Goal: Task Accomplishment & Management: Complete application form

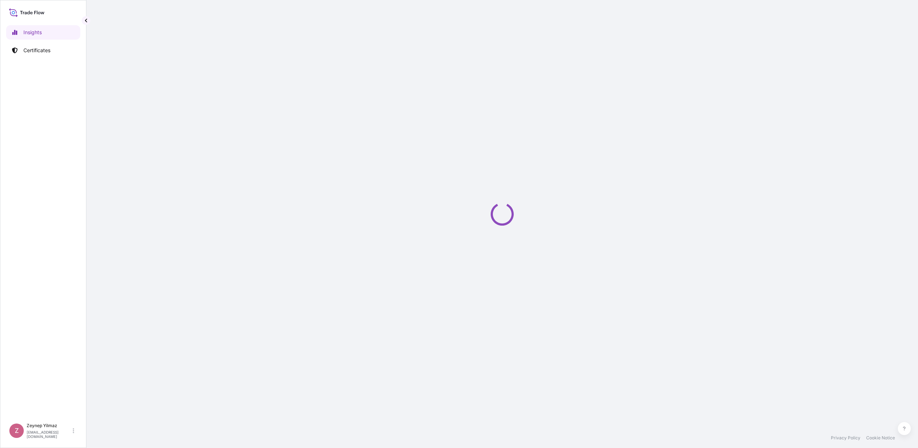
select select "2025"
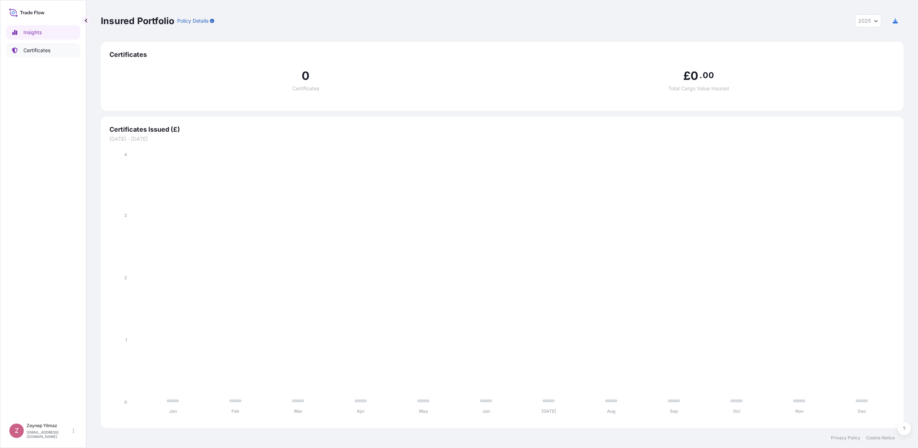
click at [44, 51] on p "Certificates" at bounding box center [36, 50] width 27 height 7
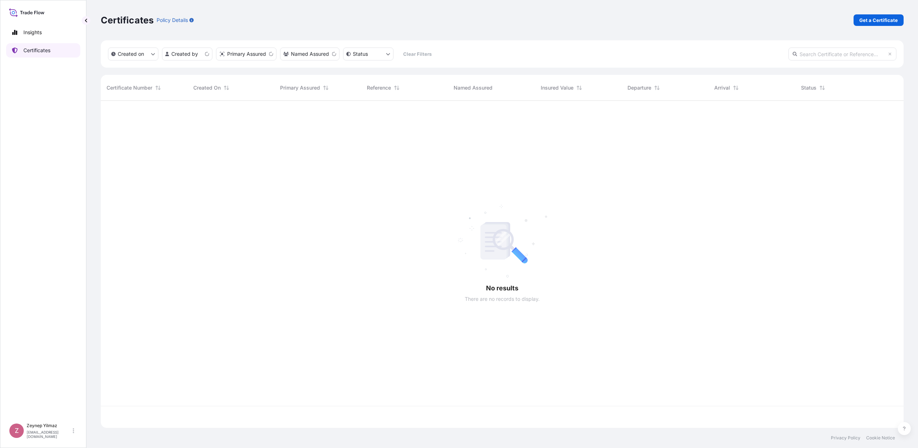
scroll to position [324, 796]
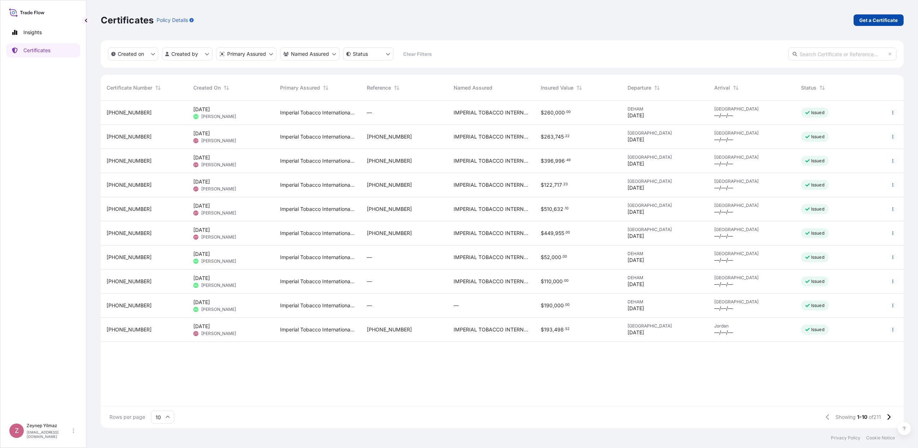
click at [871, 22] on p "Get a Certificate" at bounding box center [878, 20] width 39 height 7
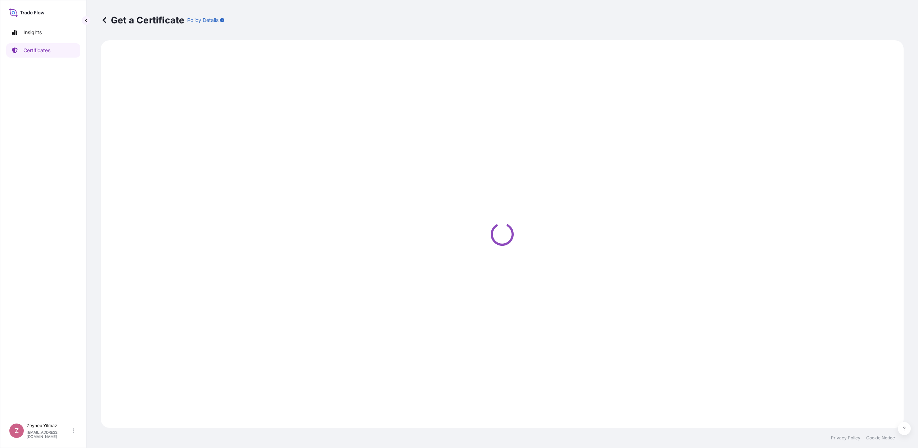
select select "Sea"
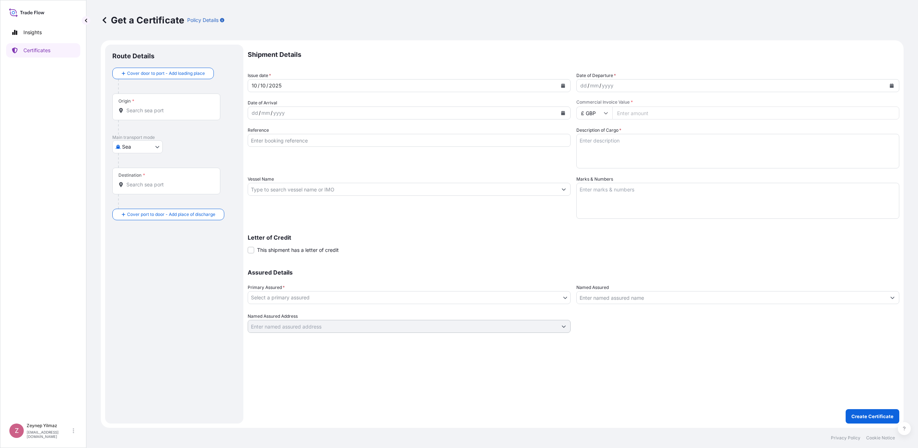
click at [186, 106] on div "Origin *" at bounding box center [166, 107] width 108 height 27
click at [186, 107] on input "Origin *" at bounding box center [168, 110] width 85 height 7
click at [150, 134] on span "[GEOGRAPHIC_DATA]" at bounding box center [162, 132] width 51 height 7
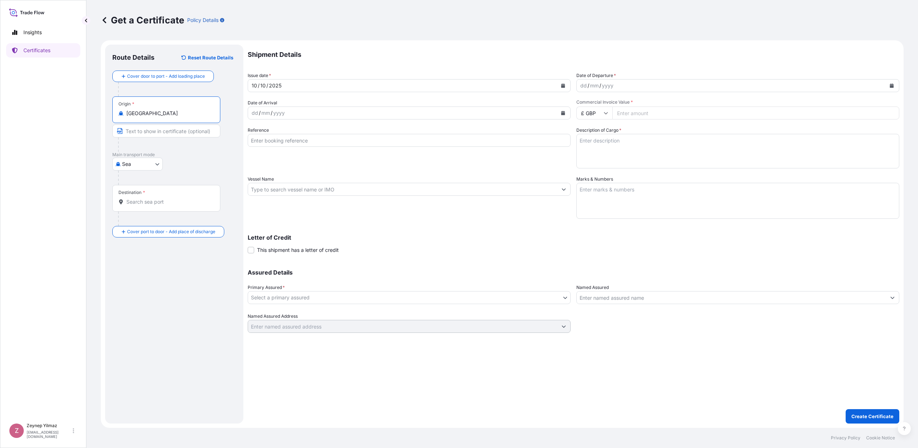
type input "[GEOGRAPHIC_DATA]"
click at [145, 204] on input "Destination *" at bounding box center [168, 201] width 85 height 7
click at [152, 218] on div "[GEOGRAPHIC_DATA] Any port in this location" at bounding box center [183, 227] width 137 height 20
type input "[GEOGRAPHIC_DATA]"
click at [893, 87] on icon "Calendar" at bounding box center [892, 86] width 4 height 4
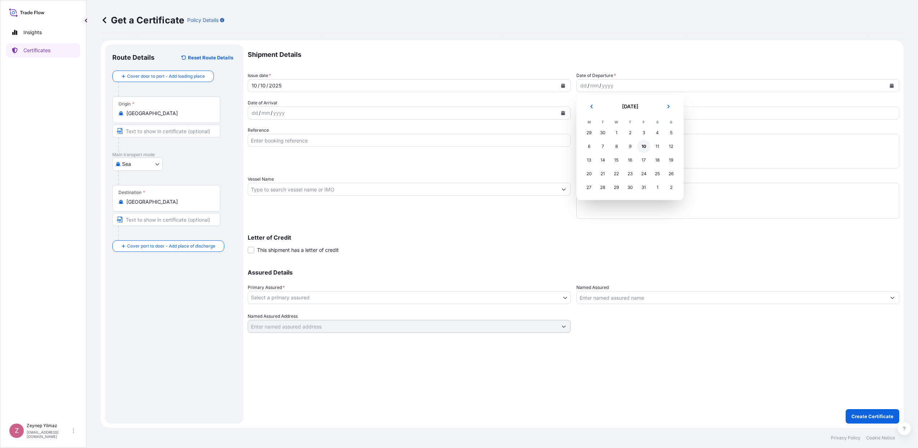
click at [648, 145] on div "10" at bounding box center [643, 146] width 13 height 13
click at [610, 116] on input "£ GBP" at bounding box center [594, 113] width 36 height 13
click at [596, 170] on div "$ USD" at bounding box center [594, 163] width 30 height 14
type input "$ USD"
click at [626, 115] on input "Commercial Invoice Value *" at bounding box center [755, 113] width 287 height 13
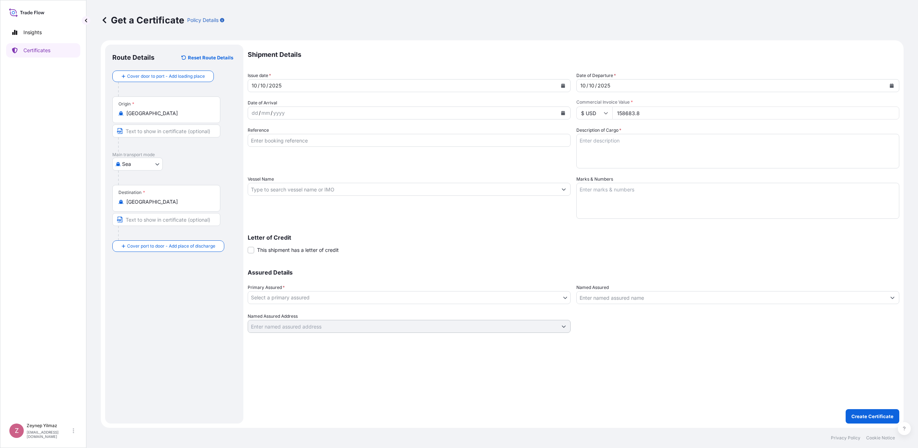
type input "158683.8"
click at [311, 145] on input "Reference" at bounding box center [409, 140] width 323 height 13
paste input "[PHONE_NUMBER]"
type input "[PHONE_NUMBER]"
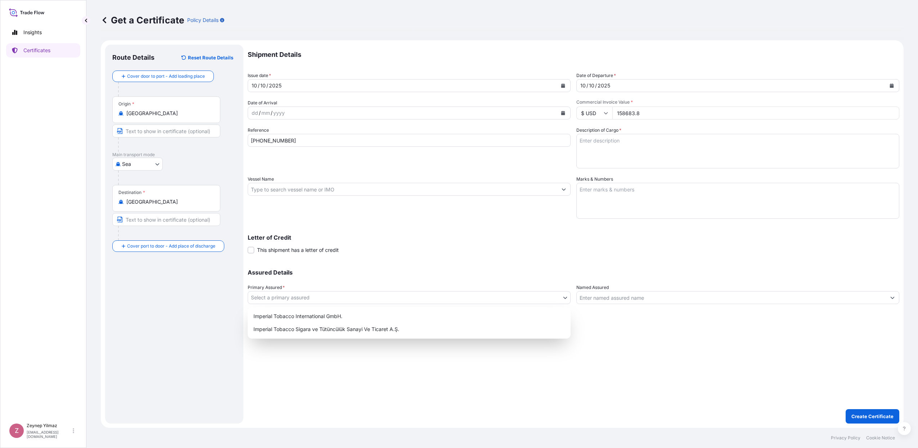
click at [331, 297] on body "Insights Certificates Z [PERSON_NAME] [EMAIL_ADDRESS][DOMAIN_NAME] Get a Certif…" at bounding box center [459, 224] width 918 height 448
click at [329, 317] on div "Imperial Tobacco International GmbH." at bounding box center [409, 316] width 317 height 13
select select "31693"
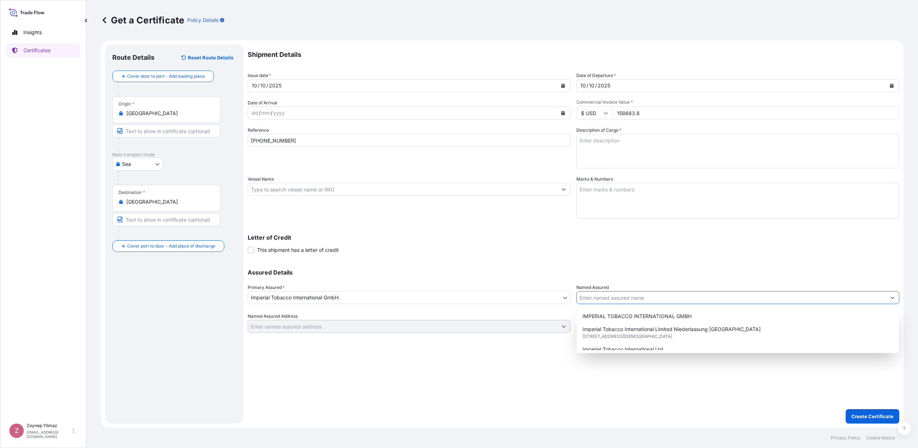
click at [583, 300] on input "Named Assured" at bounding box center [731, 297] width 309 height 13
click at [603, 320] on div "IMPERIAL TOBACCO INTERNATIONAL GMBH" at bounding box center [737, 316] width 316 height 13
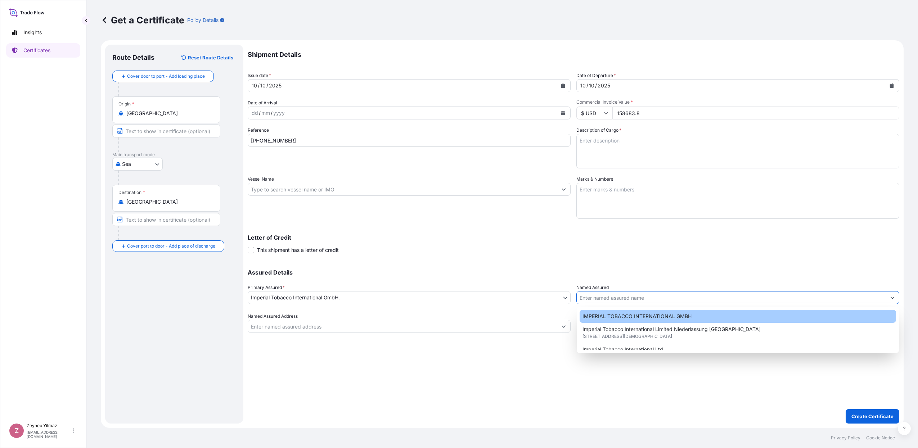
type input "IMPERIAL TOBACCO INTERNATIONAL GMBH"
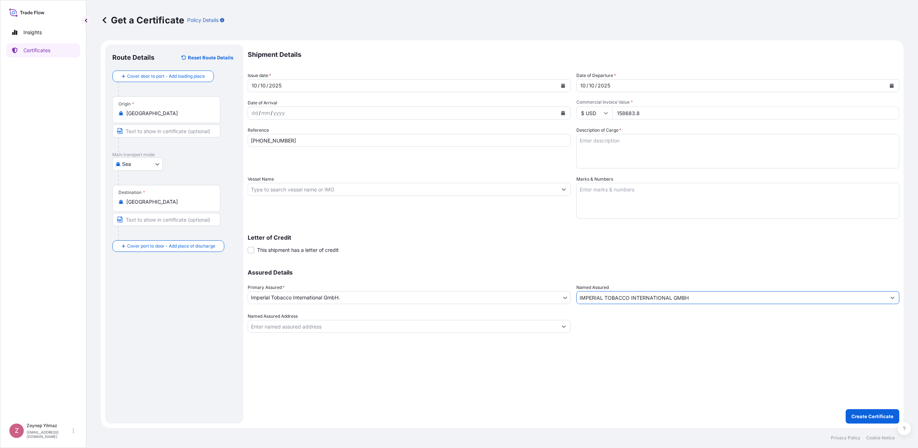
click at [566, 245] on div "Letter of Credit This shipment has a letter of credit Letter of credit * Letter…" at bounding box center [573, 244] width 651 height 19
click at [601, 148] on textarea "Description of Cargo *" at bounding box center [737, 151] width 323 height 35
click at [602, 144] on textarea "Description of Cargo *" at bounding box center [737, 151] width 323 height 35
paste textarea "354 cases of cigarettes marked: 1001230614/1-354 PO: T018351 PAC Duty Free [PER…"
drag, startPoint x: 586, startPoint y: 139, endPoint x: 571, endPoint y: 137, distance: 15.6
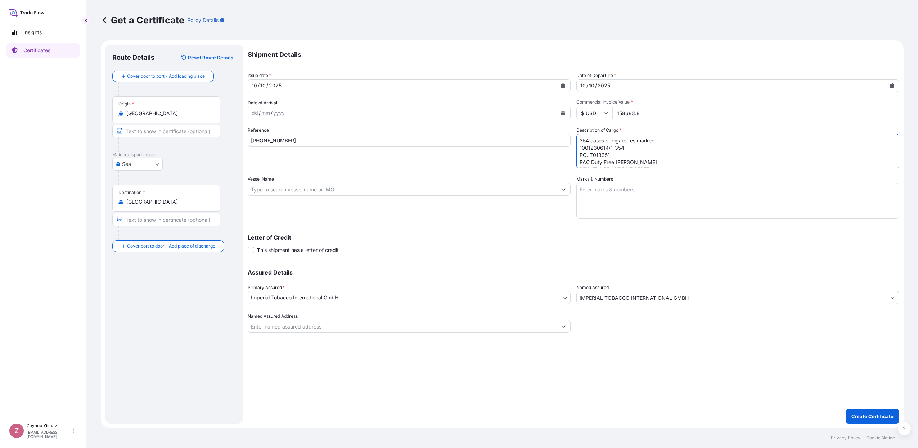
click at [571, 137] on div "Shipment Details Issue date * [DATE] Date of Departure * [DATE] Date of Arrival…" at bounding box center [573, 189] width 651 height 288
click at [620, 159] on textarea "420 cases of cigarettes marked: 1001231697/1-420 PAC Duty Free [PERSON_NAME] BE…" at bounding box center [737, 151] width 323 height 35
type textarea "420 cases of cigarettes marked: 1001231697/1-420 PAC Duty Free [PERSON_NAME] BE…"
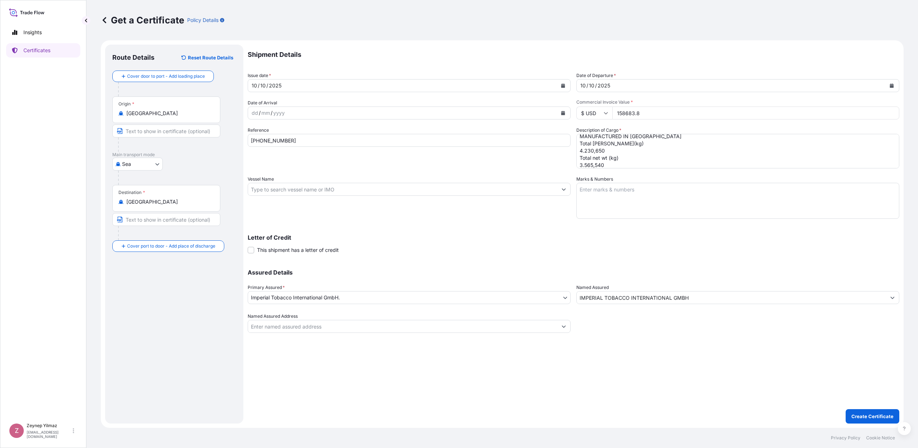
drag, startPoint x: 686, startPoint y: 236, endPoint x: 672, endPoint y: 229, distance: 15.6
click at [686, 236] on p "Letter of Credit" at bounding box center [573, 238] width 651 height 6
click at [607, 164] on textarea "420 cases of cigarettes marked: 1001231697/1-420 PAC Duty Free [PERSON_NAME] BE…" at bounding box center [737, 151] width 323 height 35
click at [610, 152] on textarea "420 cases of cigarettes marked: 1001231697/1-420 PAC Duty Free [PERSON_NAME] BE…" at bounding box center [737, 151] width 323 height 35
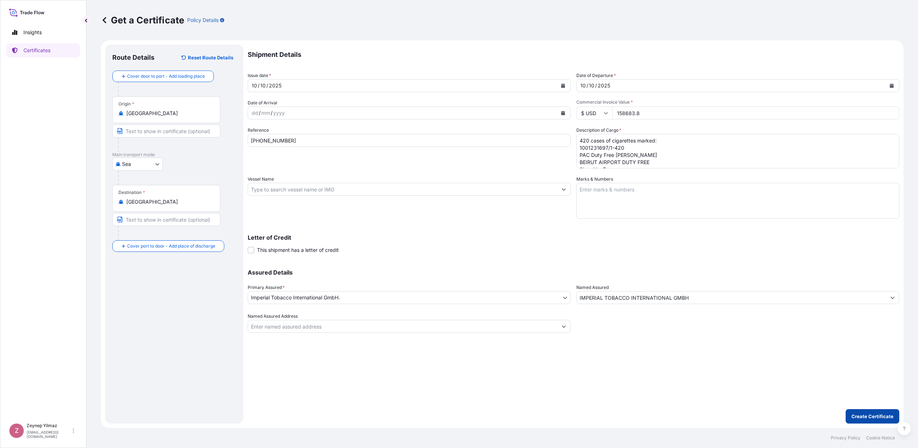
click at [856, 411] on button "Create Certificate" at bounding box center [872, 416] width 54 height 14
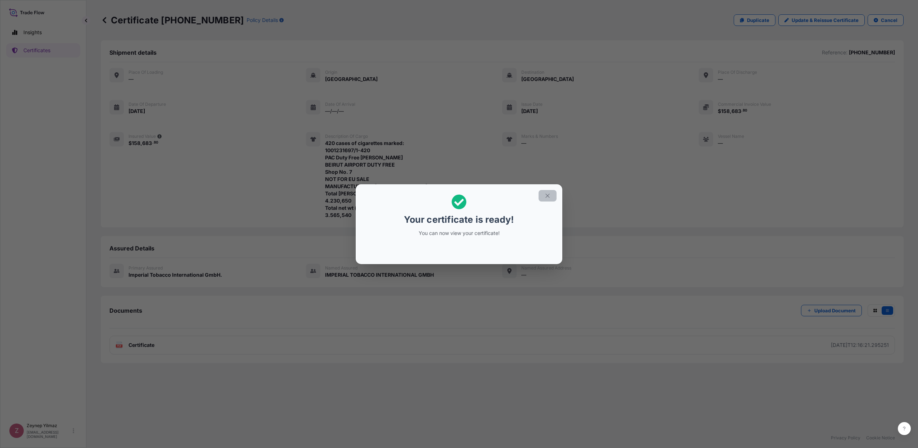
click at [549, 195] on icon "button" at bounding box center [547, 196] width 6 height 6
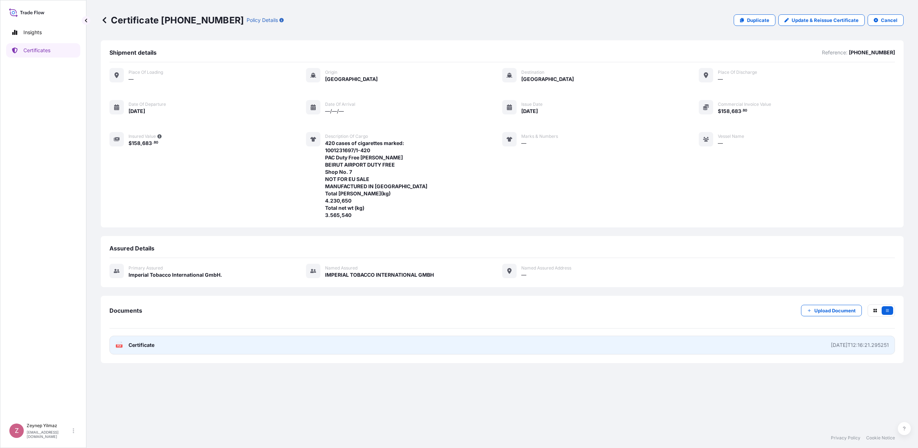
click at [468, 345] on link "PDF Certificate [DATE]T12:16:21.295251" at bounding box center [501, 345] width 785 height 19
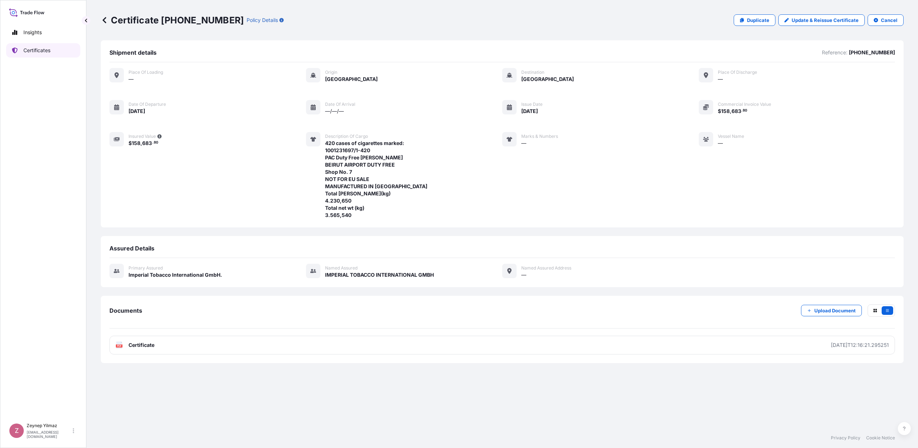
click at [56, 51] on link "Certificates" at bounding box center [43, 50] width 74 height 14
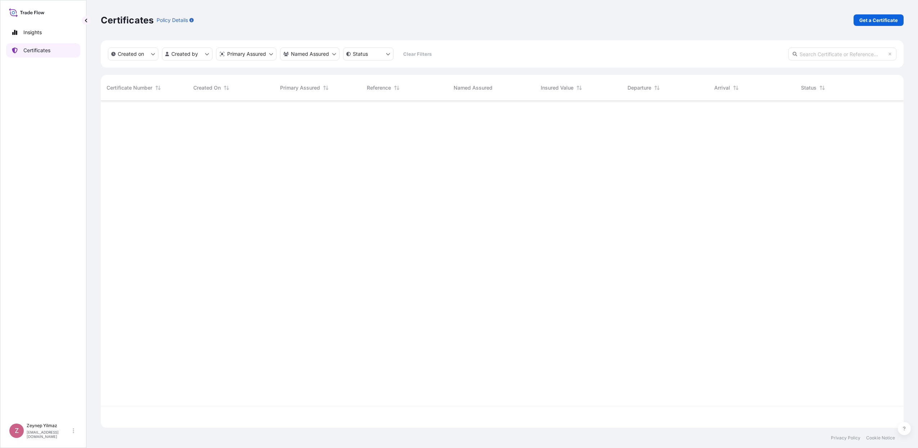
scroll to position [324, 796]
click at [883, 23] on p "Get a Certificate" at bounding box center [878, 20] width 39 height 7
select select "Sea"
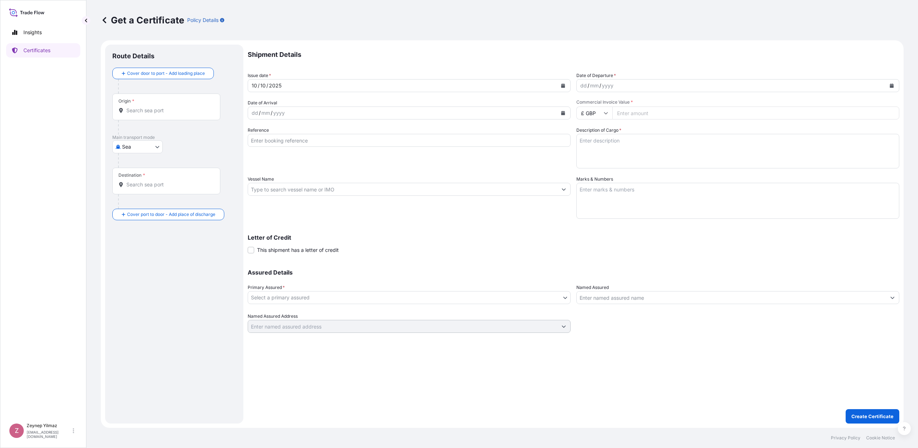
click at [145, 116] on div "Origin *" at bounding box center [166, 107] width 108 height 27
click at [145, 114] on input "Origin *" at bounding box center [168, 110] width 85 height 7
click at [159, 139] on span "Any port in this location" at bounding box center [162, 139] width 51 height 7
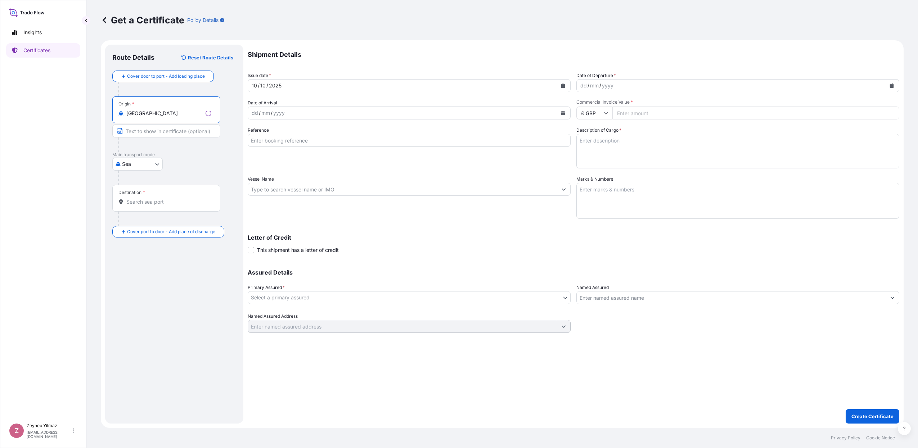
type input "[GEOGRAPHIC_DATA]"
click at [155, 205] on input "Destination *" at bounding box center [168, 201] width 85 height 7
click at [143, 227] on span "[GEOGRAPHIC_DATA]" at bounding box center [163, 223] width 53 height 7
type input "[GEOGRAPHIC_DATA]"
click at [894, 82] on button "Calendar" at bounding box center [892, 86] width 12 height 12
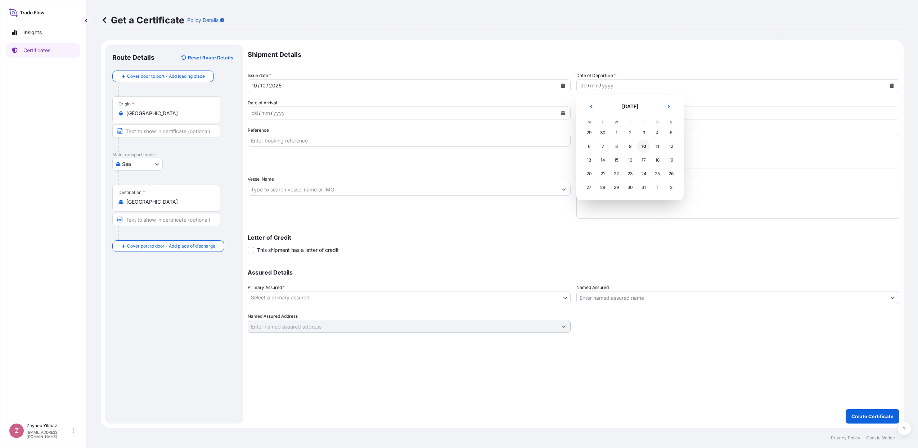
click at [645, 146] on div "10" at bounding box center [643, 146] width 13 height 13
click at [602, 114] on input "£ GBP" at bounding box center [594, 113] width 36 height 13
click at [588, 170] on div "$ USD" at bounding box center [594, 163] width 30 height 14
type input "$ USD"
click at [297, 142] on input "Reference" at bounding box center [409, 140] width 323 height 13
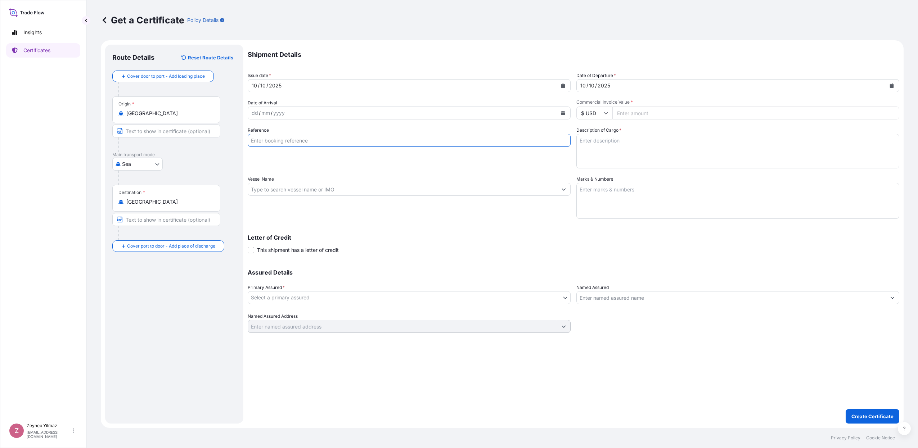
paste input "[PHONE_NUMBER]"
type input "[PHONE_NUMBER]"
click at [378, 158] on div "Reference [PHONE_NUMBER]" at bounding box center [409, 148] width 323 height 42
click at [606, 145] on textarea "Description of Cargo *" at bounding box center [737, 151] width 323 height 35
paste textarea "420 cases of cigarettes marked: 1001231697/1-420 PAC Duty Free [PERSON_NAME] BE…"
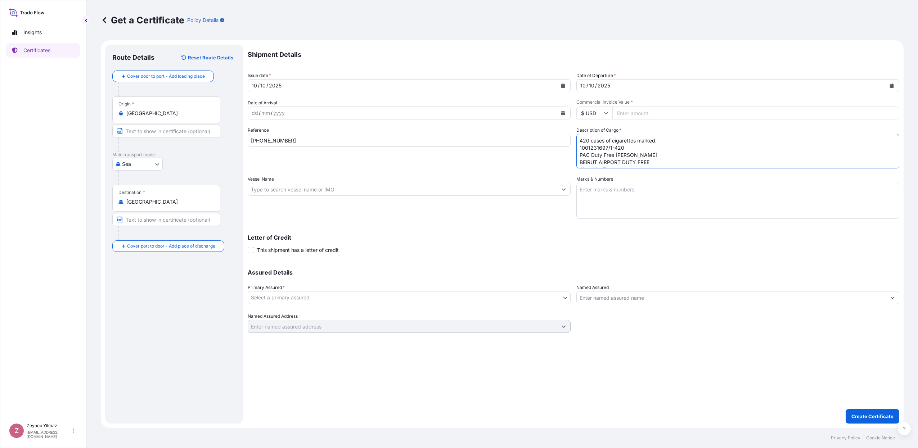
type textarea "420 cases of cigarettes marked: 1001231697/1-420 PAC Duty Free [PERSON_NAME] BE…"
click at [638, 114] on input "Commercial Invoice Value *" at bounding box center [755, 113] width 287 height 13
click at [668, 113] on input "198469" at bounding box center [755, 113] width 287 height 13
type input "198469.31"
click at [635, 145] on textarea "420 cases of cigarettes marked: 1001231697/1-420 PAC Duty Free [PERSON_NAME] BE…" at bounding box center [737, 151] width 323 height 35
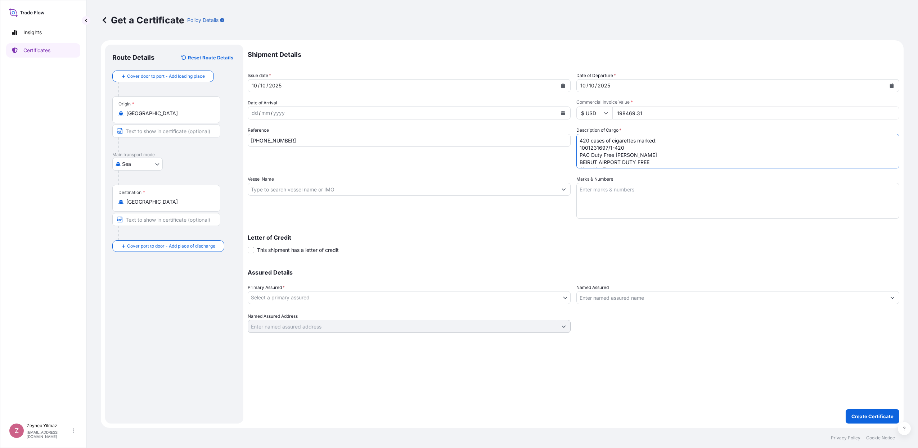
drag, startPoint x: 589, startPoint y: 139, endPoint x: 578, endPoint y: 139, distance: 11.2
click at [578, 139] on textarea "420 cases of cigarettes marked: 1001231697/1-420 PAC Duty Free [PERSON_NAME] BE…" at bounding box center [737, 151] width 323 height 35
click at [622, 153] on textarea "642 cases of cigarettes marked: 1001231697/421-1062 PAC Duty Free [PERSON_NAME]…" at bounding box center [737, 151] width 323 height 35
click at [626, 148] on textarea "642 cases of cigarettes marked: 1001231697/421-1062 PAC Duty Free [PERSON_NAME]…" at bounding box center [737, 151] width 323 height 35
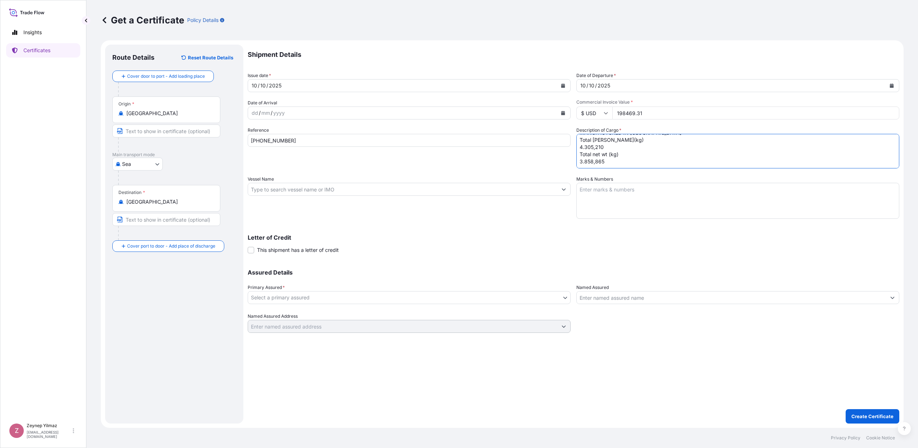
type textarea "642 cases of cigarettes marked: 1001231697/421-1062 PAC Duty Free [PERSON_NAME]…"
click at [611, 162] on textarea "642 cases of cigarettes marked: 1001231697/421-1062 PAC Duty Free [PERSON_NAME]…" at bounding box center [737, 151] width 323 height 35
click at [388, 299] on body "Insights Certificates Z [PERSON_NAME] [EMAIL_ADDRESS][DOMAIN_NAME] Get a Certif…" at bounding box center [459, 224] width 918 height 448
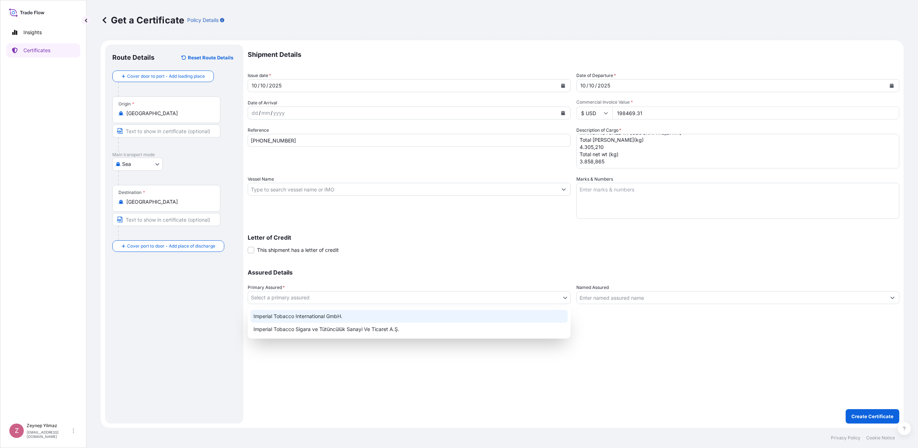
click at [361, 312] on div "Imperial Tobacco International GmbH." at bounding box center [409, 316] width 317 height 13
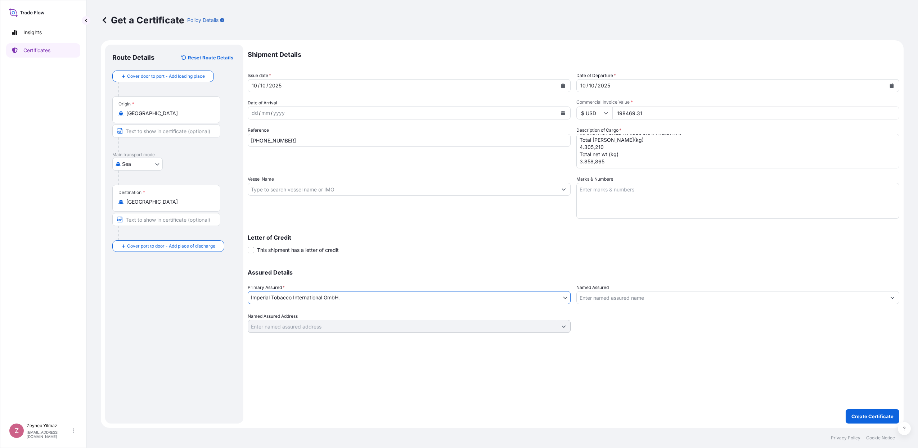
click at [593, 297] on input "Named Assured" at bounding box center [731, 297] width 309 height 13
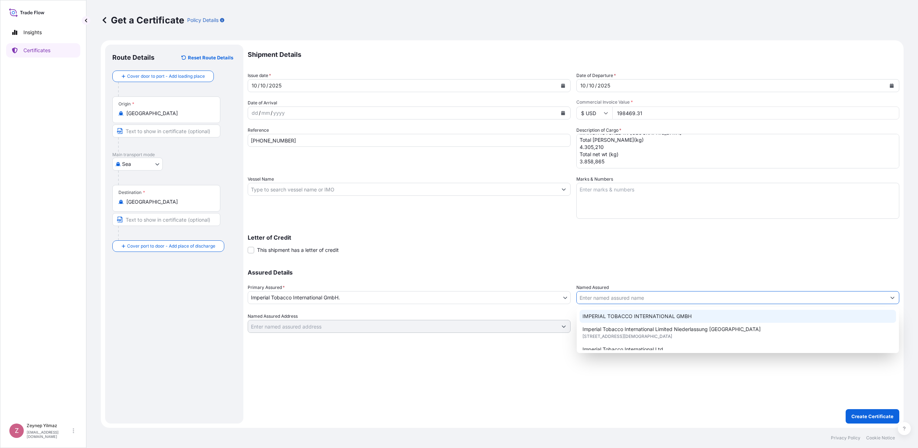
click at [605, 314] on span "IMPERIAL TOBACCO INTERNATIONAL GMBH" at bounding box center [636, 316] width 109 height 7
type input "IMPERIAL TOBACCO INTERNATIONAL GMBH"
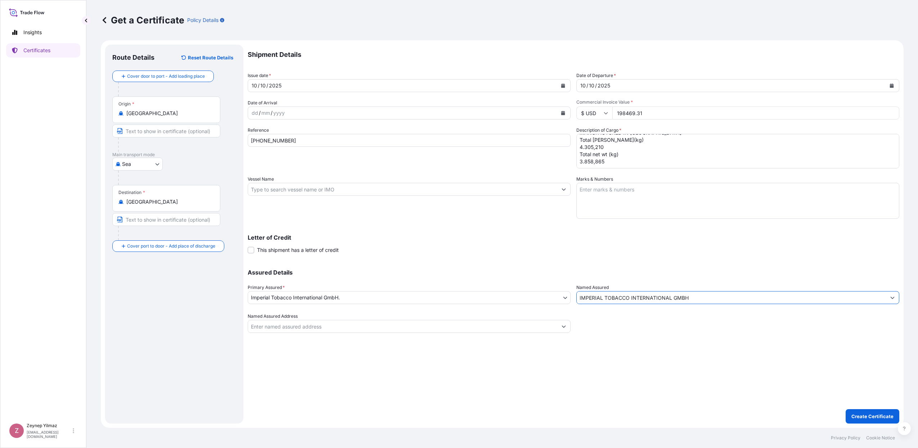
click at [547, 267] on div "Assured Details Primary Assured * Imperial Tobacco International GmbH. Imperial…" at bounding box center [573, 297] width 651 height 72
click at [868, 416] on p "Create Certificate" at bounding box center [872, 416] width 42 height 7
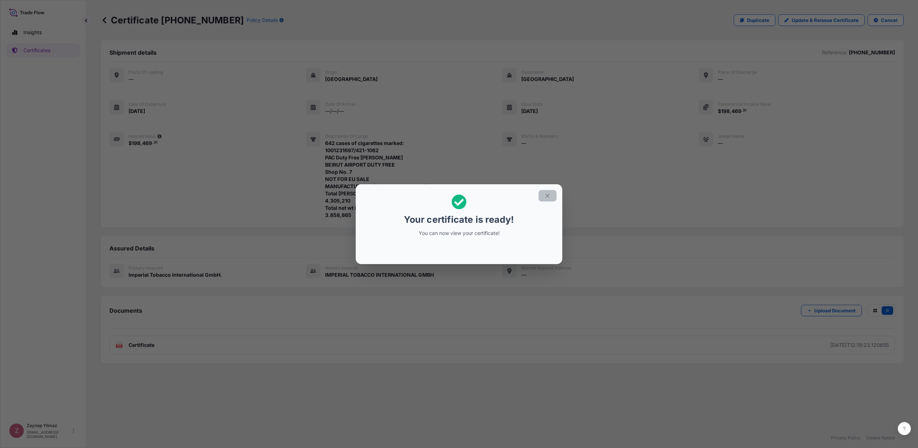
click at [550, 198] on icon "button" at bounding box center [547, 196] width 6 height 6
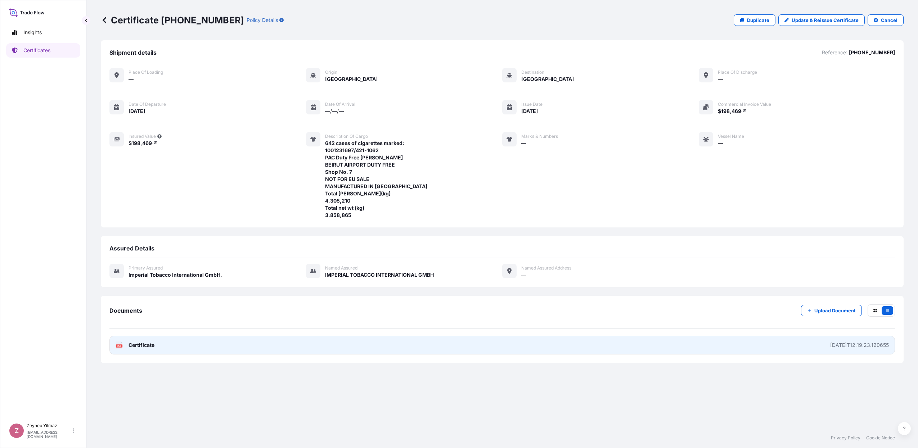
click at [502, 348] on link "PDF Certificate [DATE]T12:19:23.120655" at bounding box center [501, 345] width 785 height 19
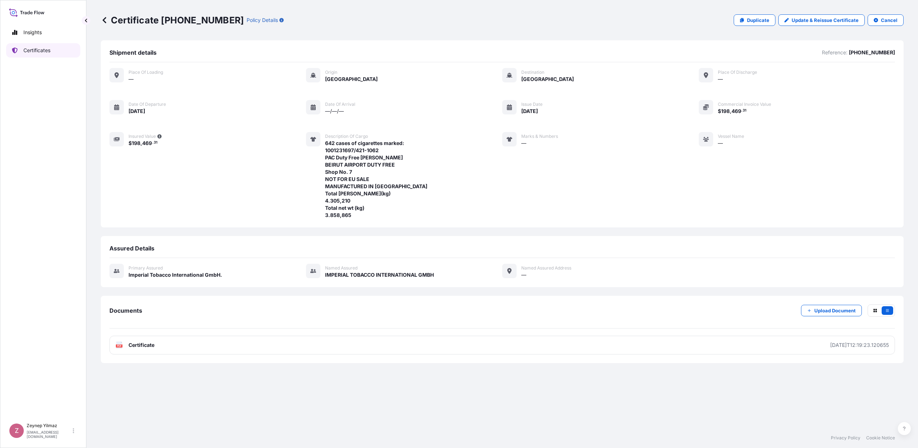
click at [63, 55] on link "Certificates" at bounding box center [43, 50] width 74 height 14
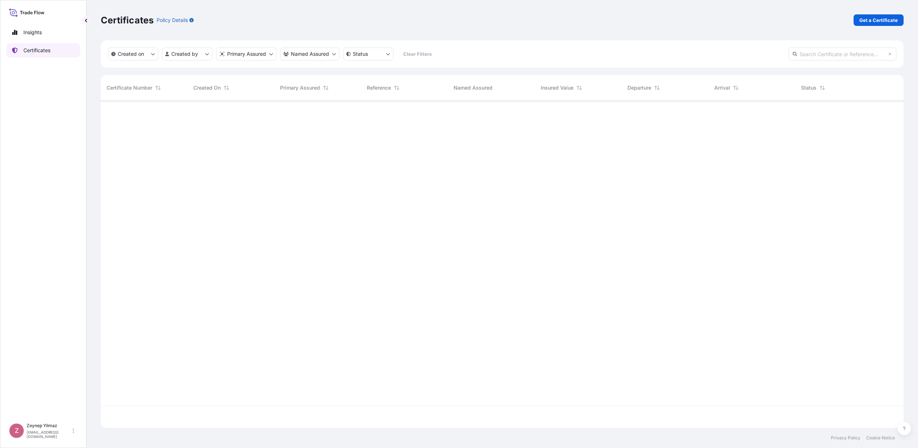
scroll to position [324, 796]
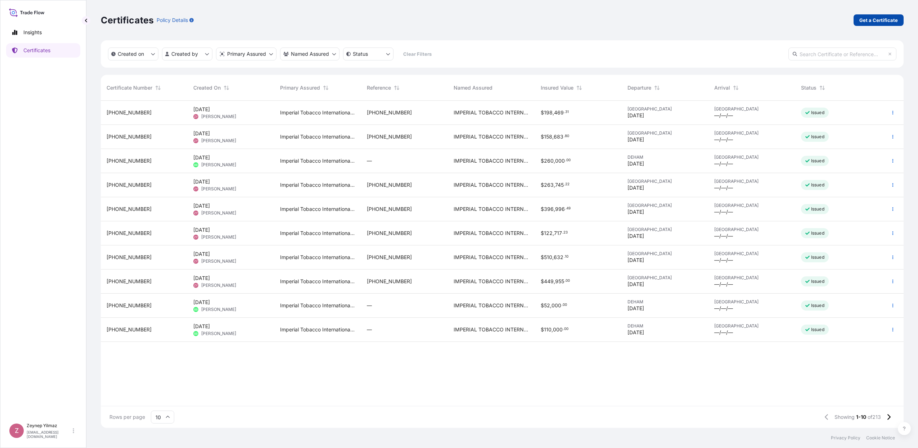
click at [884, 23] on p "Get a Certificate" at bounding box center [878, 20] width 39 height 7
select select "Sea"
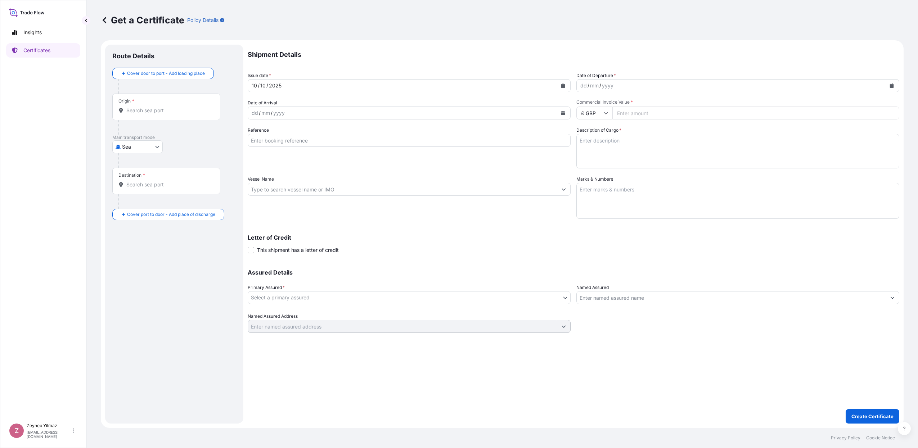
click at [144, 110] on input "Origin *" at bounding box center [168, 110] width 85 height 7
click at [156, 134] on span "[GEOGRAPHIC_DATA]" at bounding box center [162, 132] width 51 height 7
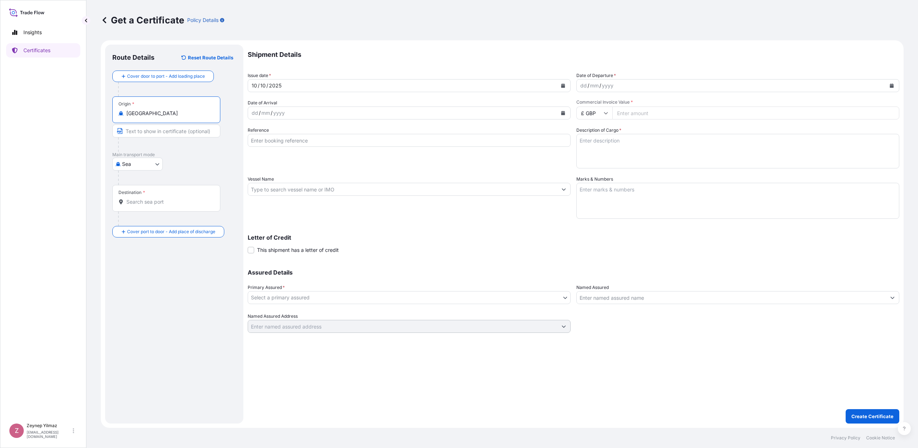
type input "[GEOGRAPHIC_DATA]"
click at [161, 203] on input "Destination *" at bounding box center [168, 201] width 85 height 7
click at [161, 227] on span "Any port in this location" at bounding box center [163, 230] width 53 height 7
type input "[GEOGRAPHIC_DATA]"
click at [892, 87] on icon "Calendar" at bounding box center [892, 86] width 4 height 4
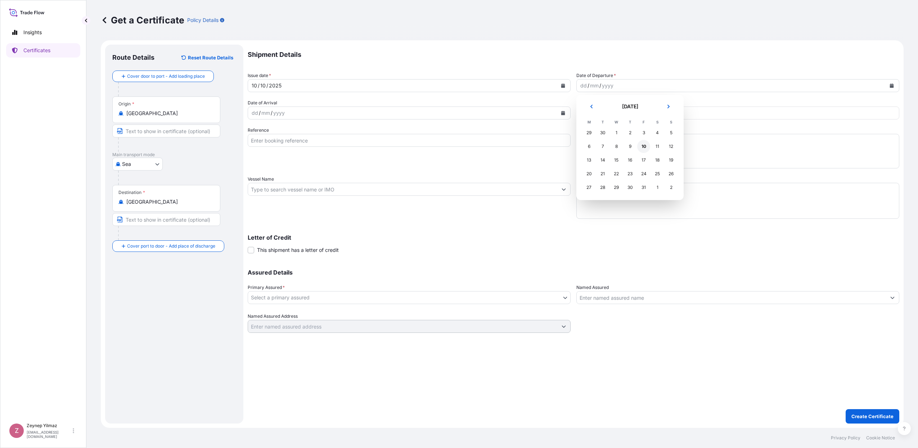
click at [641, 147] on div "10" at bounding box center [643, 146] width 13 height 13
click at [606, 115] on input "£ GBP" at bounding box center [594, 113] width 36 height 13
click at [595, 170] on div "$ USD" at bounding box center [594, 163] width 30 height 14
type input "$ USD"
click at [637, 112] on input "Commercial Invoice Value *" at bounding box center [755, 113] width 287 height 13
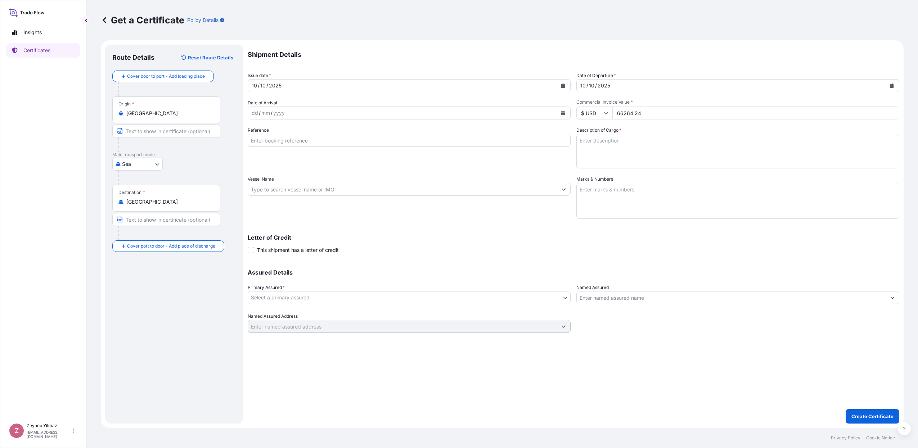
type input "66264.24"
drag, startPoint x: 298, startPoint y: 137, endPoint x: 299, endPoint y: 142, distance: 5.7
click at [298, 137] on input "Reference" at bounding box center [409, 140] width 323 height 13
paste input "[PHONE_NUMBER]"
type input "[PHONE_NUMBER]"
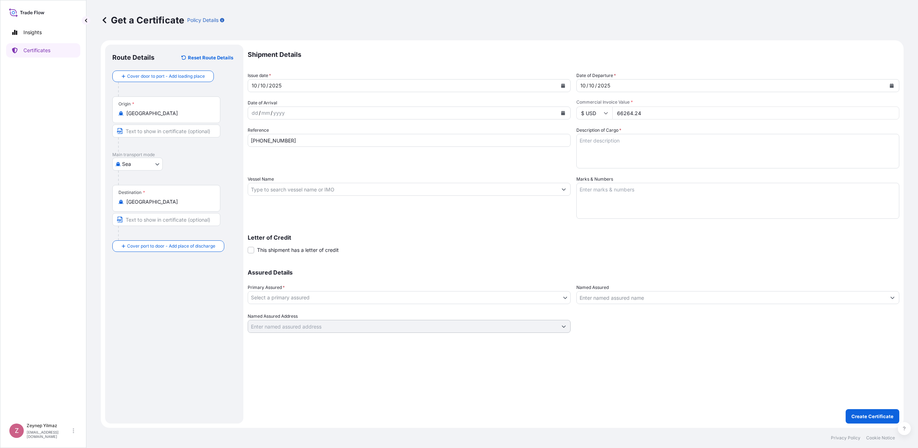
click at [442, 164] on div "Reference [PHONE_NUMBER]" at bounding box center [409, 148] width 323 height 42
click at [609, 141] on textarea "Description of Cargo *" at bounding box center [737, 151] width 323 height 35
paste textarea "420 cases of cigarettes marked: 1001231697/1-420 PAC Duty Free [PERSON_NAME] BE…"
drag, startPoint x: 588, startPoint y: 140, endPoint x: 574, endPoint y: 138, distance: 14.6
click at [574, 139] on div "Shipment Details Issue date * [DATE] Date of Departure * [DATE] Date of Arrival…" at bounding box center [573, 189] width 651 height 288
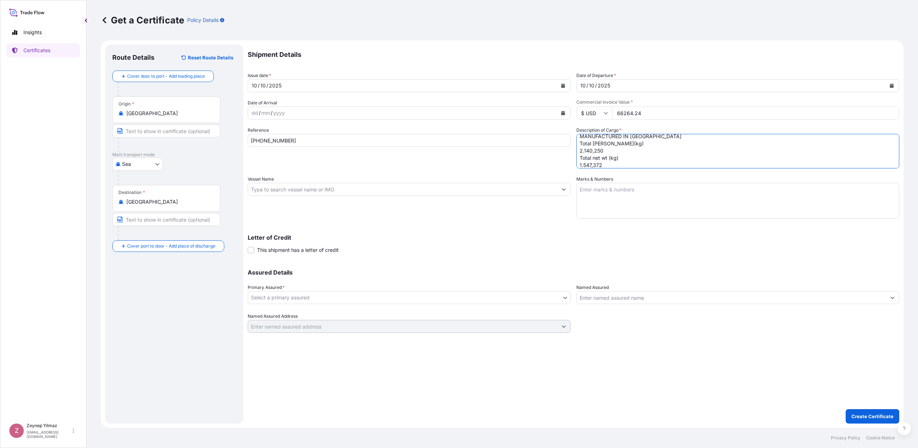
scroll to position [51, 0]
type textarea "197 cases of cigarettes marked: 1001231697/1063-1259 PAC Duty Free [PERSON_NAME…"
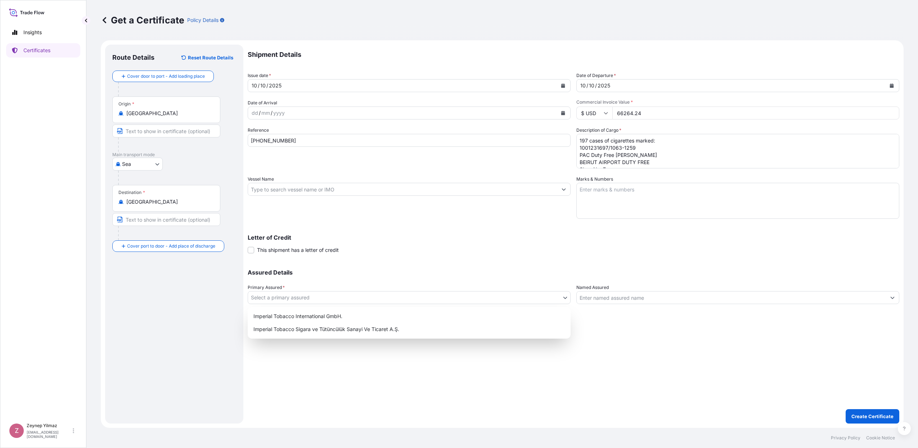
click at [370, 295] on body "Insights Certificates Z [PERSON_NAME] [EMAIL_ADDRESS][DOMAIN_NAME] Get a Certif…" at bounding box center [459, 224] width 918 height 448
click at [334, 312] on div "Imperial Tobacco International GmbH." at bounding box center [409, 316] width 317 height 13
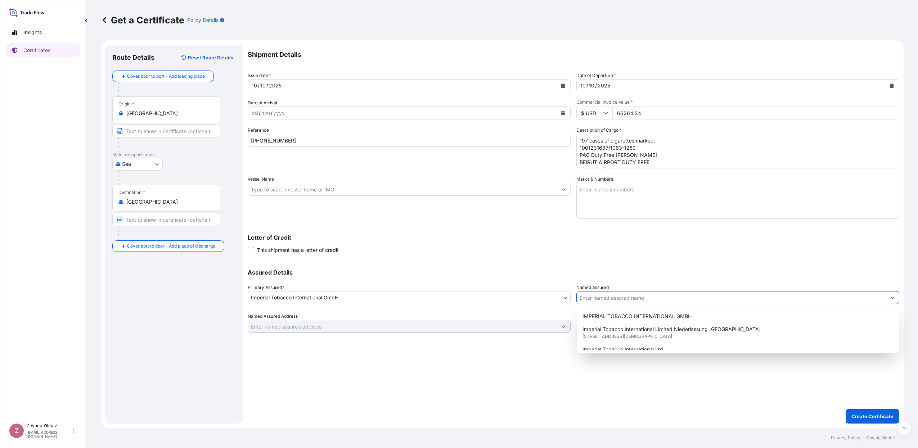
click at [631, 297] on input "Named Assured" at bounding box center [731, 297] width 309 height 13
click at [617, 314] on span "IMPERIAL TOBACCO INTERNATIONAL GMBH" at bounding box center [636, 316] width 109 height 7
type input "IMPERIAL TOBACCO INTERNATIONAL GMBH"
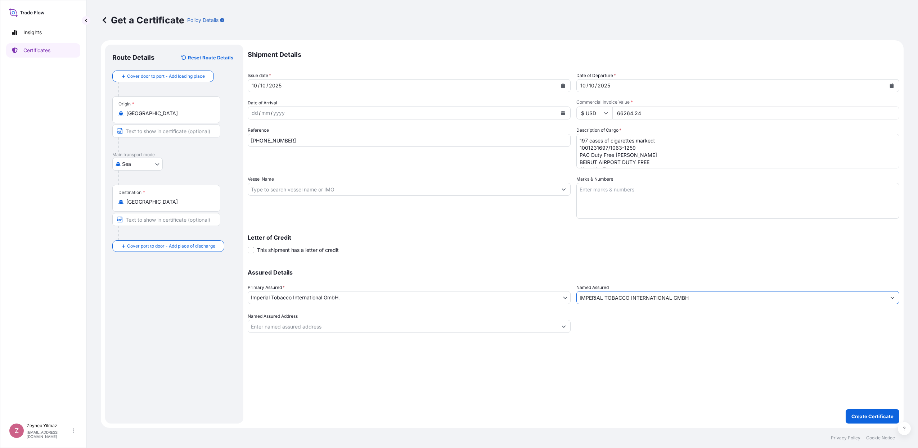
click at [645, 265] on div "Assured Details Primary Assured * Imperial Tobacco International GmbH. Imperial…" at bounding box center [573, 297] width 651 height 72
click at [874, 412] on button "Create Certificate" at bounding box center [872, 416] width 54 height 14
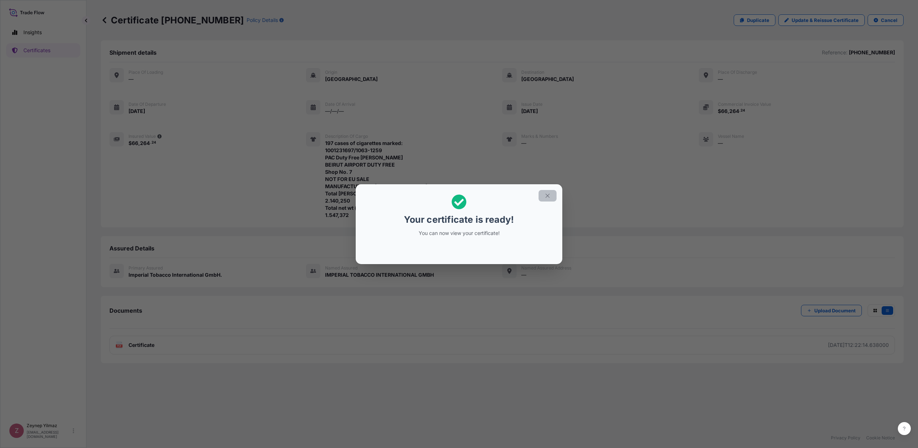
click at [554, 195] on button "button" at bounding box center [547, 196] width 18 height 12
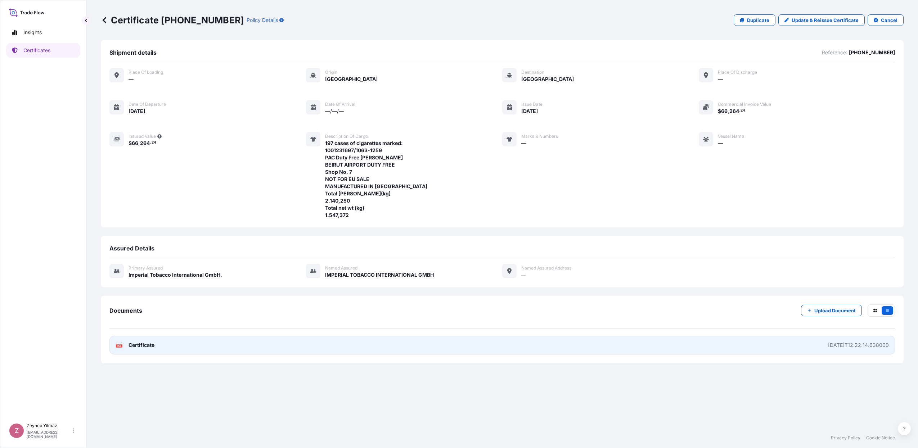
click at [432, 344] on link "PDF Certificate [DATE]T12:22:14.638000" at bounding box center [501, 345] width 785 height 19
